Goal: Task Accomplishment & Management: Complete application form

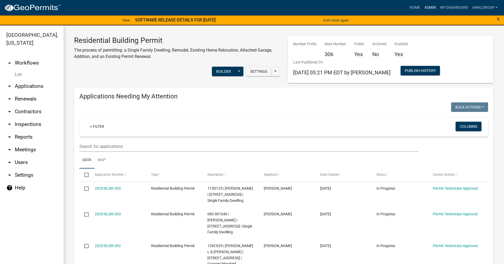
click at [431, 4] on link "Admin" at bounding box center [430, 8] width 16 height 10
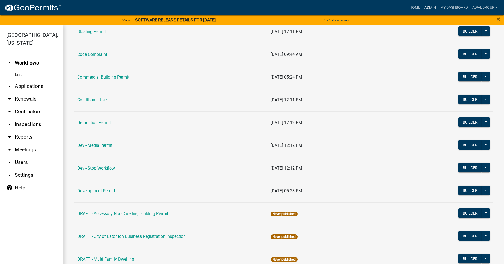
scroll to position [26, 0]
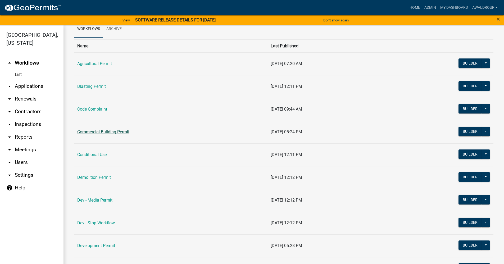
click at [106, 130] on link "Commercial Building Permit" at bounding box center [103, 131] width 52 height 5
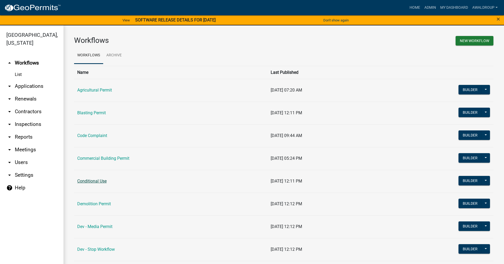
click at [83, 181] on link "Conditional Use" at bounding box center [91, 180] width 29 height 5
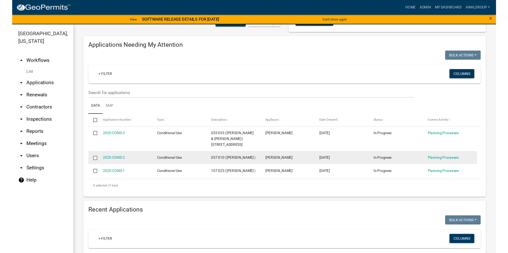
scroll to position [53, 0]
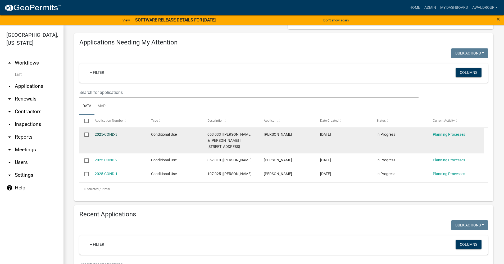
click at [106, 134] on link "2025-COND-3" at bounding box center [106, 134] width 23 height 4
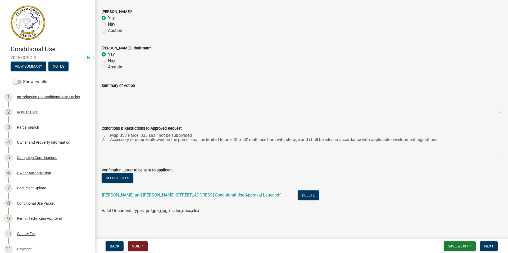
scroll to position [176, 0]
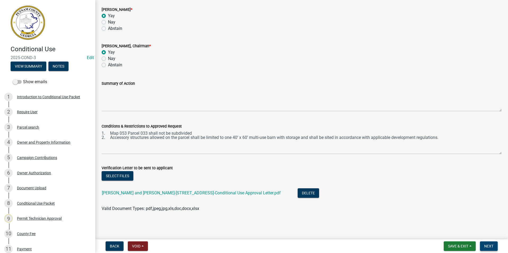
click at [492, 245] on span "Next" at bounding box center [488, 246] width 9 height 4
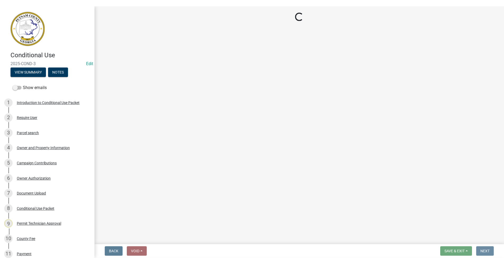
scroll to position [0, 0]
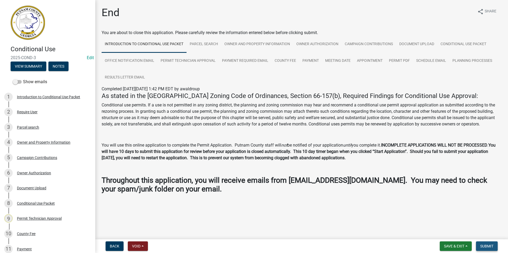
click at [486, 245] on span "Submit" at bounding box center [486, 246] width 13 height 4
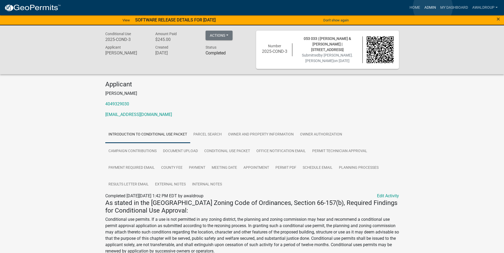
click at [433, 7] on link "Admin" at bounding box center [430, 8] width 16 height 10
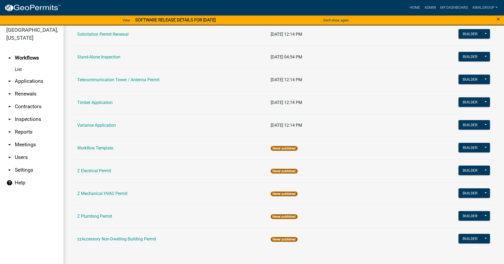
scroll to position [6, 0]
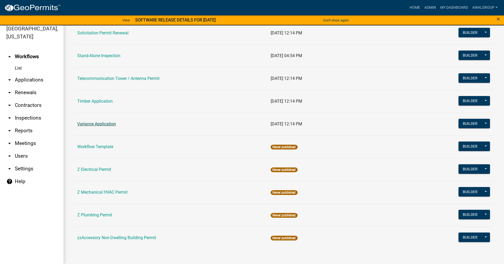
click at [101, 125] on link "Variance Application" at bounding box center [96, 123] width 39 height 5
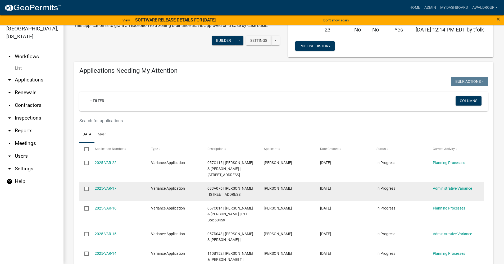
scroll to position [26, 0]
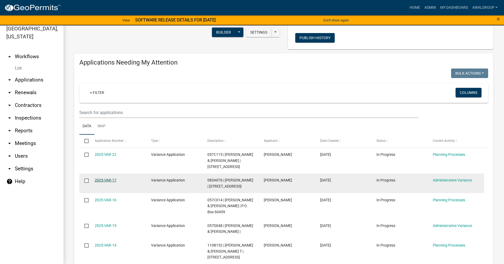
click at [112, 180] on link "2025-VAR-17" at bounding box center [106, 180] width 22 height 4
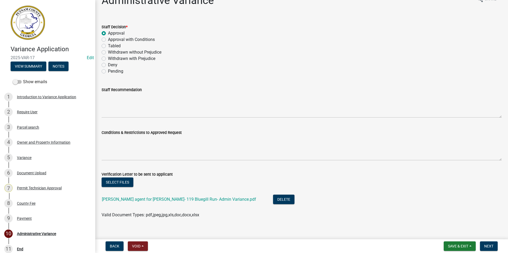
scroll to position [19, 0]
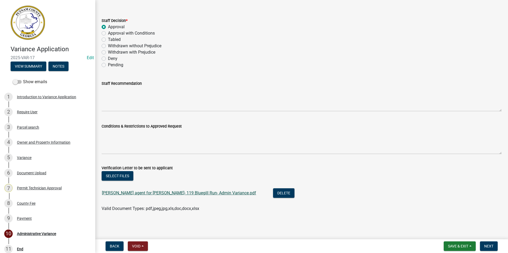
click at [232, 191] on link "[PERSON_NAME] agent for [PERSON_NAME]- 119 Bluegill Run- Admin Variance.pdf" at bounding box center [179, 193] width 154 height 5
click at [489, 246] on span "Next" at bounding box center [488, 246] width 9 height 4
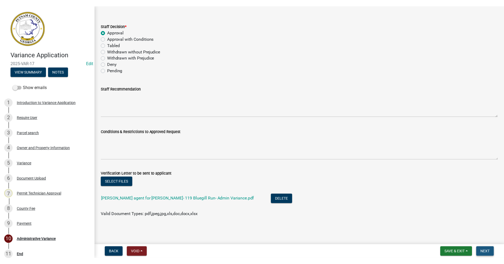
scroll to position [0, 0]
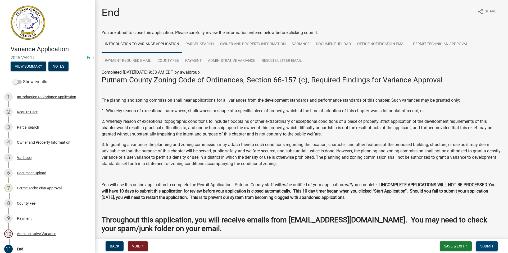
click at [484, 246] on span "Submit" at bounding box center [486, 246] width 13 height 4
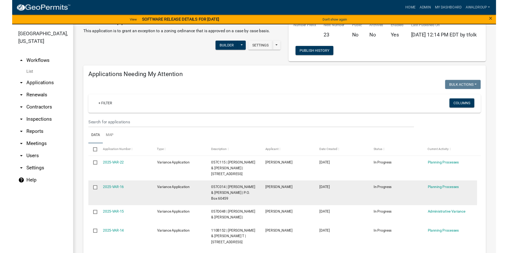
scroll to position [26, 0]
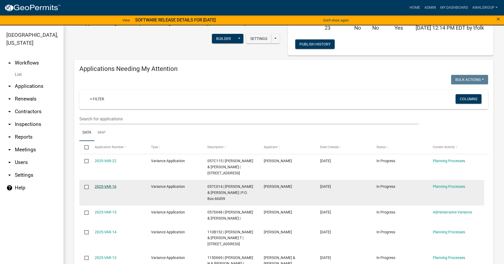
click at [109, 187] on link "2025-VAR-16" at bounding box center [106, 186] width 22 height 4
